Goal: Manage account settings

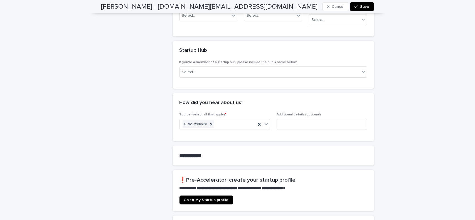
scroll to position [237, 0]
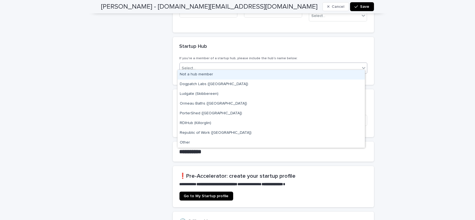
click at [362, 65] on icon at bounding box center [364, 68] width 6 height 6
click at [340, 74] on div "Not a hub member" at bounding box center [271, 75] width 187 height 10
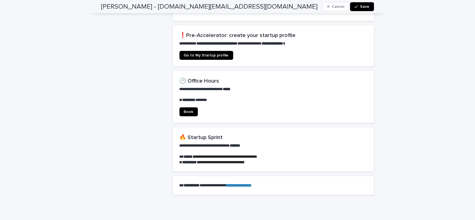
scroll to position [382, 0]
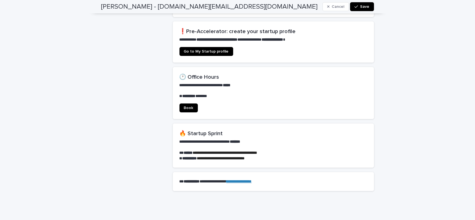
click at [361, 5] on span "Save" at bounding box center [364, 7] width 9 height 4
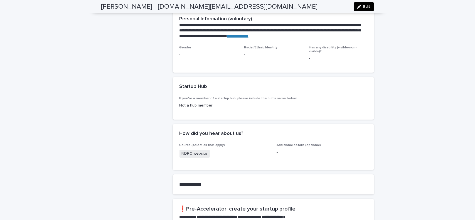
scroll to position [0, 0]
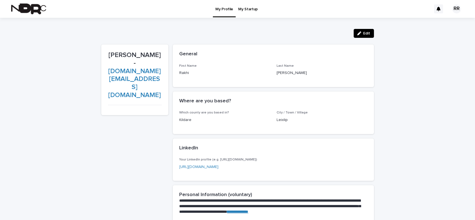
click at [249, 10] on p "My Startup" at bounding box center [247, 6] width 19 height 12
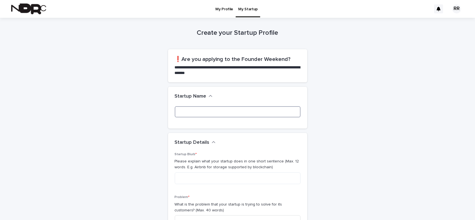
click at [218, 111] on input at bounding box center [238, 111] width 126 height 11
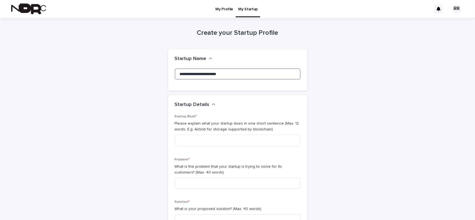
type input "**********"
click at [181, 139] on textarea at bounding box center [238, 141] width 126 height 12
